Goal: Information Seeking & Learning: Understand process/instructions

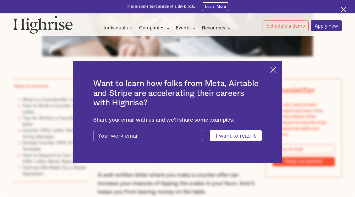
scroll to position [286, 0]
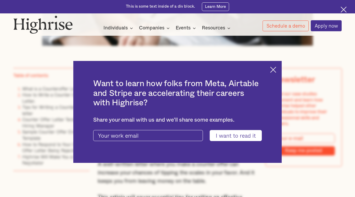
click at [275, 69] on img at bounding box center [274, 70] width 6 height 6
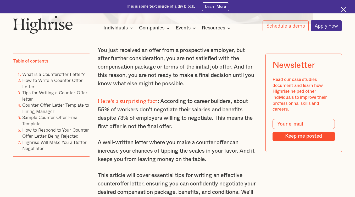
scroll to position [310, 0]
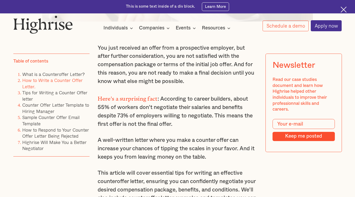
click at [60, 81] on link "How to Write a Counter Offer Letter." at bounding box center [52, 83] width 61 height 13
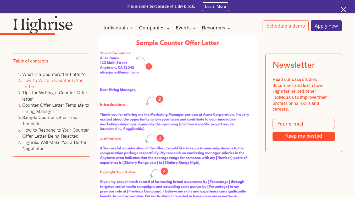
scroll to position [1133, 0]
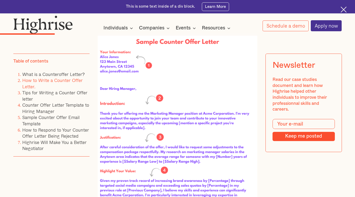
scroll to position [310, 0]
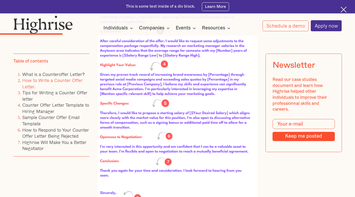
scroll to position [1242, 0]
